Goal: Information Seeking & Learning: Learn about a topic

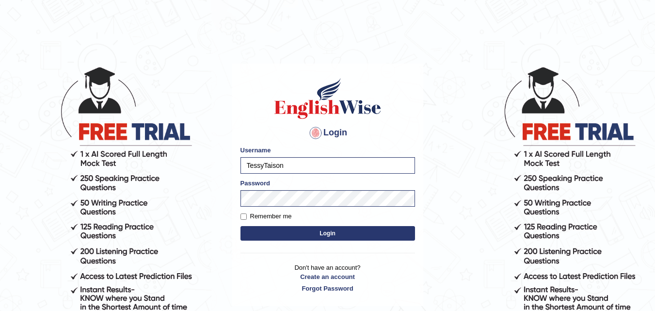
click at [316, 235] on button "Login" at bounding box center [327, 233] width 174 height 15
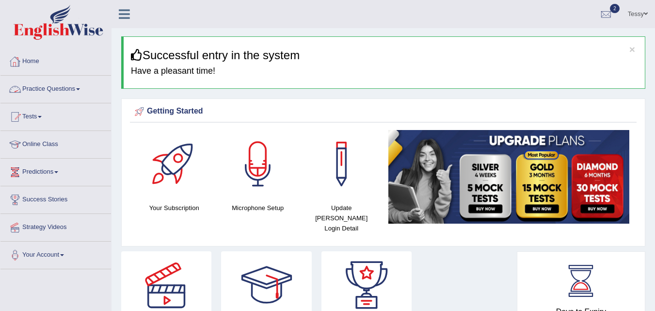
click at [61, 88] on link "Practice Questions" at bounding box center [55, 88] width 110 height 24
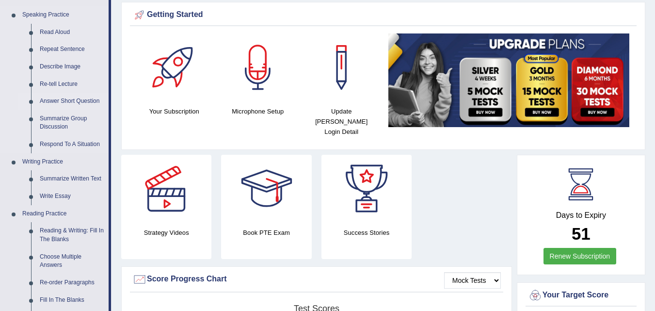
scroll to position [97, 0]
click at [60, 227] on link "Reading & Writing: Fill In The Blanks" at bounding box center [71, 234] width 73 height 26
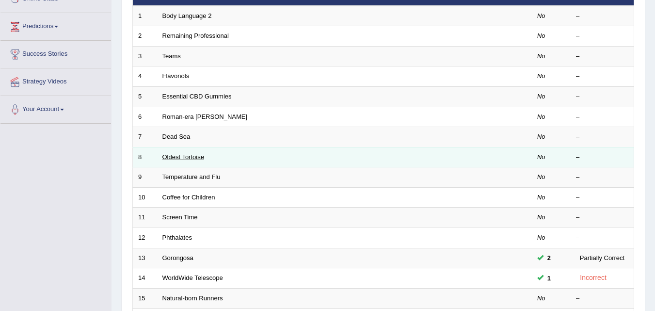
click at [186, 156] on link "Oldest Tortoise" at bounding box center [183, 156] width 42 height 7
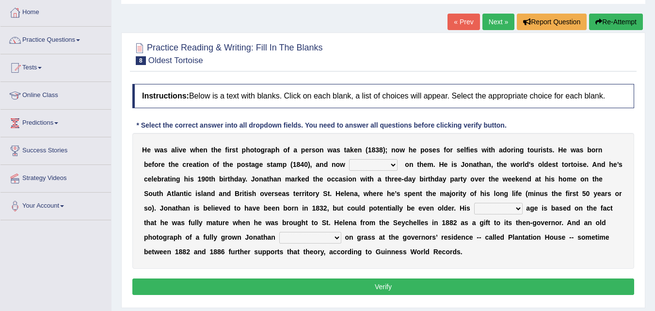
scroll to position [97, 0]
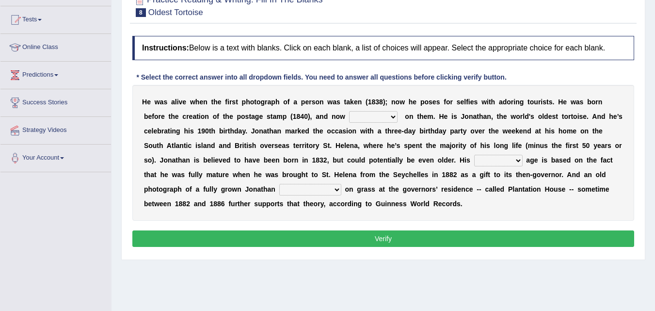
click at [396, 115] on select "appeals appears distracts associates" at bounding box center [373, 117] width 48 height 12
select select "appears"
click at [349, 111] on select "appeals appears distracts associates" at bounding box center [373, 117] width 48 height 12
click at [396, 118] on select "appeals appears distracts associates" at bounding box center [373, 117] width 48 height 12
click at [349, 111] on select "appeals appears distracts associates" at bounding box center [373, 117] width 48 height 12
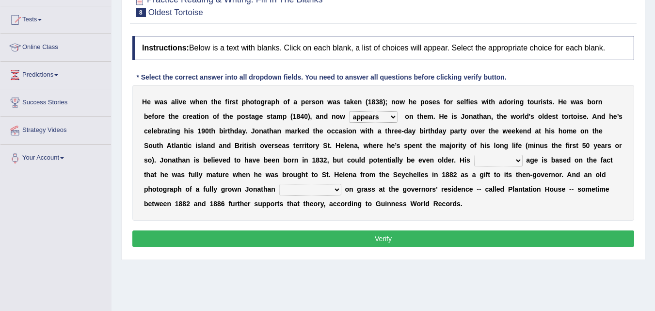
click at [517, 157] on select "accurate excellent extreme estimated" at bounding box center [498, 161] width 48 height 12
select select "estimated"
click at [474, 155] on select "accurate excellent extreme estimated" at bounding box center [498, 161] width 48 height 12
click at [338, 192] on select "grabbing grazing eavesdropping gradating" at bounding box center [310, 190] width 62 height 12
select select "gradating"
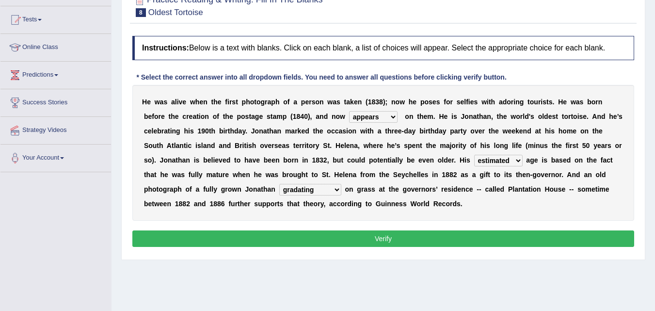
click at [279, 184] on select "grabbing grazing eavesdropping gradating" at bounding box center [310, 190] width 62 height 12
click at [381, 237] on button "Verify" at bounding box center [382, 238] width 501 height 16
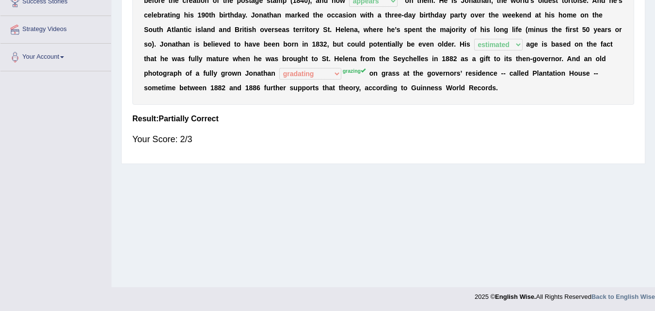
scroll to position [0, 0]
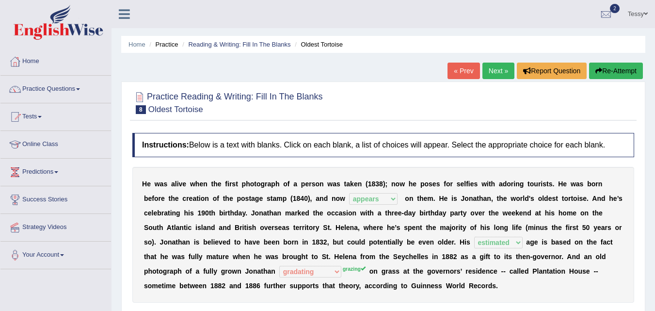
click at [491, 73] on link "Next »" at bounding box center [498, 71] width 32 height 16
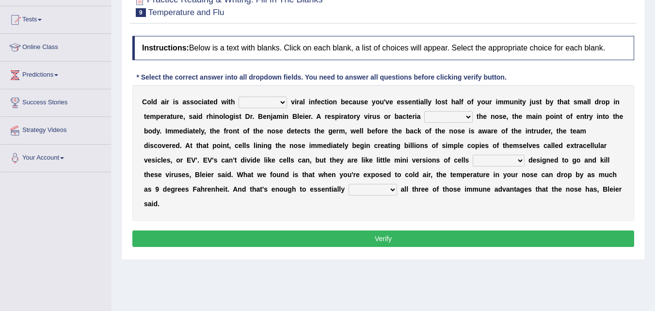
click at [286, 103] on select "increased decreased stable overrated" at bounding box center [262, 102] width 48 height 12
select select "increased"
click at [238, 96] on select "increased decreased stable overrated" at bounding box center [262, 102] width 48 height 12
click at [471, 121] on select "invades hurts intervenes protects" at bounding box center [448, 117] width 48 height 12
select select "invades"
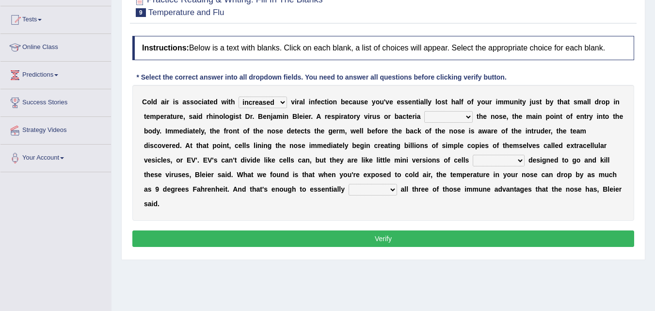
click at [424, 111] on select "invades hurts intervenes protects" at bounding box center [448, 117] width 48 height 12
click at [515, 160] on select "suddenly responsibly specifically obtrusively" at bounding box center [498, 161] width 52 height 12
select select "responsibly"
click at [472, 155] on select "suddenly responsibly specifically obtrusively" at bounding box center [498, 161] width 52 height 12
click at [385, 189] on select "work out find out knock out set out" at bounding box center [372, 190] width 48 height 12
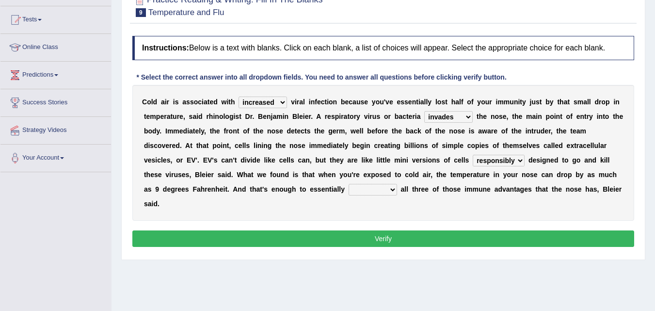
select select "find out"
click at [348, 184] on select "work out find out knock out set out" at bounding box center [372, 190] width 48 height 12
click at [374, 233] on button "Verify" at bounding box center [382, 238] width 501 height 16
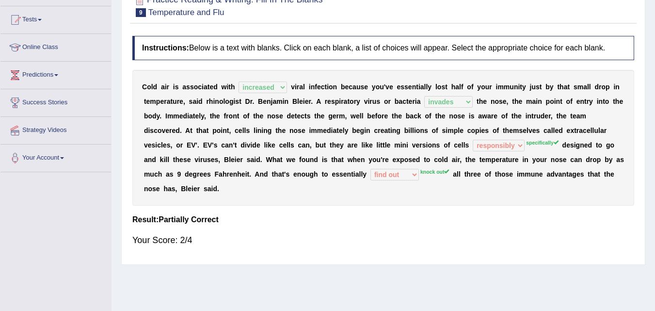
click at [525, 146] on div "C o l d a i r i s a s s o c i a t e d w i t h increased decreased stable overra…" at bounding box center [382, 138] width 501 height 136
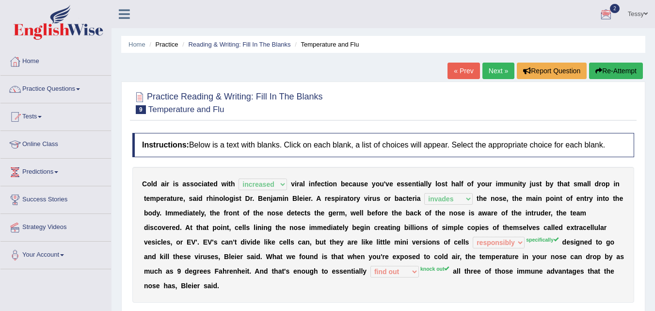
click at [627, 72] on button "Re-Attempt" at bounding box center [616, 71] width 54 height 16
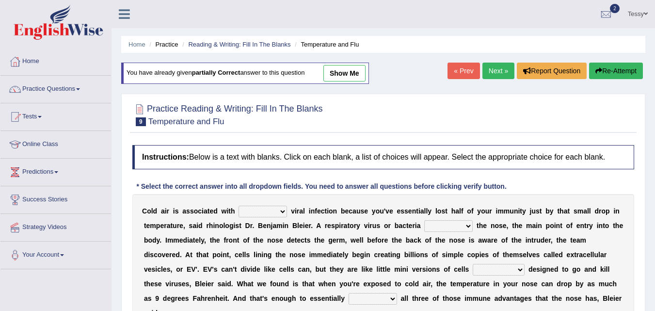
select select "increased"
click at [238, 205] on select "increased decreased stable overrated" at bounding box center [262, 211] width 48 height 12
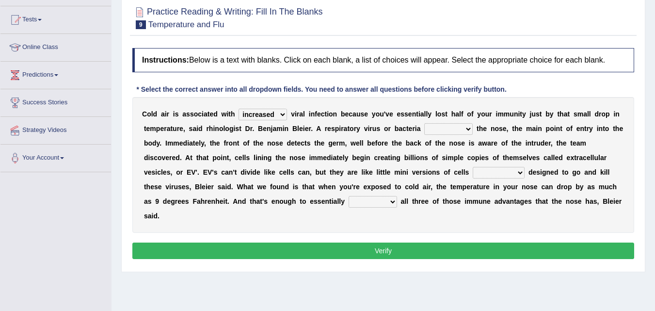
click at [468, 127] on select "invades hurts intervenes protects" at bounding box center [448, 129] width 48 height 12
select select "invades"
click at [424, 123] on select "invades hurts intervenes protects" at bounding box center [448, 129] width 48 height 12
click at [507, 171] on select "suddenly responsibly specifically obtrusively" at bounding box center [498, 173] width 52 height 12
select select "specifically"
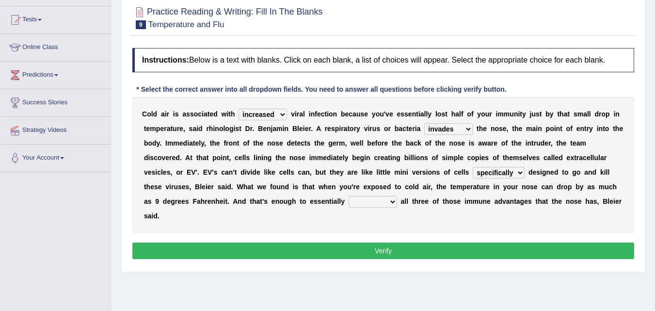
click at [472, 167] on select "suddenly responsibly specifically obtrusively" at bounding box center [498, 173] width 52 height 12
click at [390, 202] on select "work out find out knock out set out" at bounding box center [372, 202] width 48 height 12
select select "knock out"
click at [348, 196] on select "work out find out knock out set out" at bounding box center [372, 202] width 48 height 12
click at [420, 241] on div "Instructions: Below is a text with blanks. Click on each blank, a list of choic…" at bounding box center [383, 154] width 506 height 223
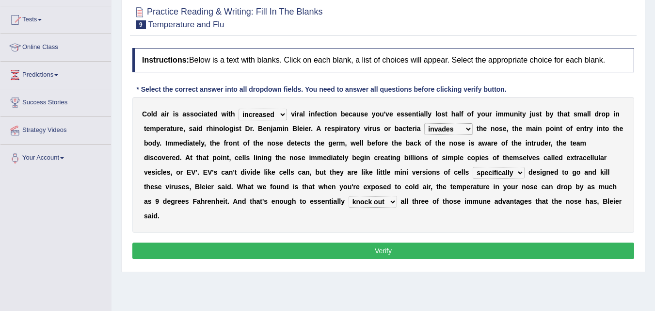
click at [420, 244] on button "Verify" at bounding box center [382, 250] width 501 height 16
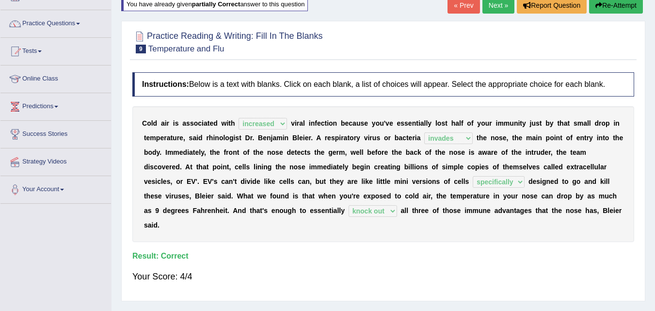
scroll to position [53, 0]
